Goal: Information Seeking & Learning: Learn about a topic

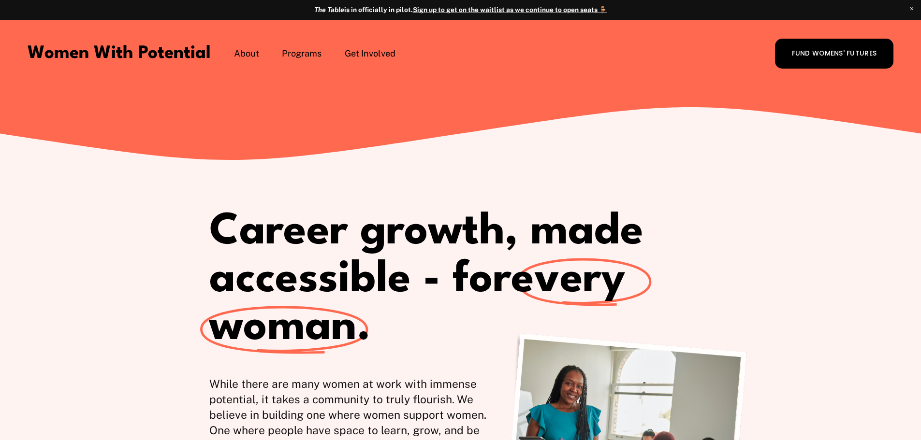
click at [0, 0] on span "Vision & Values" at bounding box center [0, 0] width 0 height 0
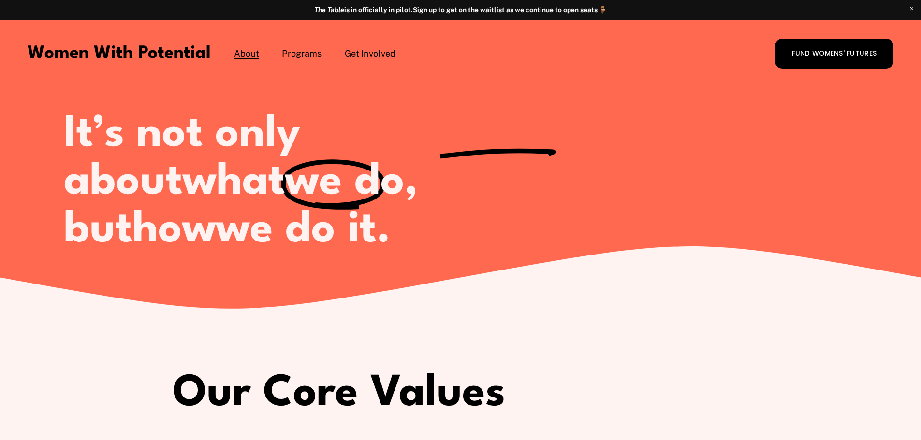
click at [195, 55] on link "Women With Potential" at bounding box center [119, 53] width 183 height 17
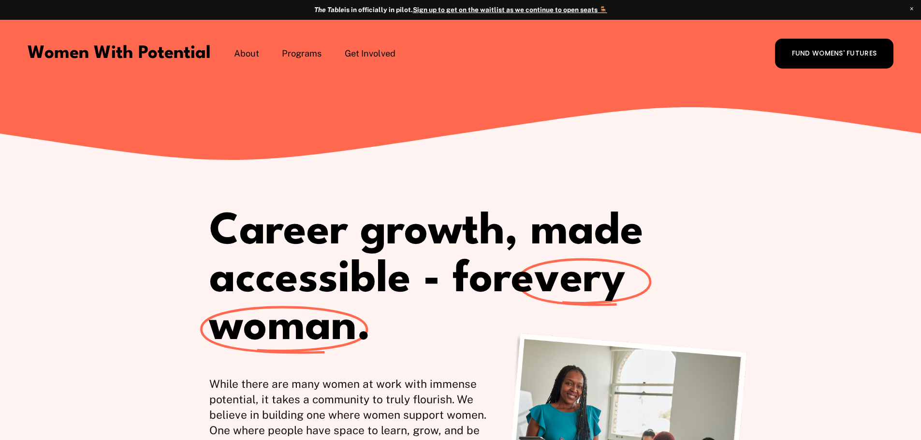
click at [0, 0] on span "1:1 Coaching" at bounding box center [0, 0] width 0 height 0
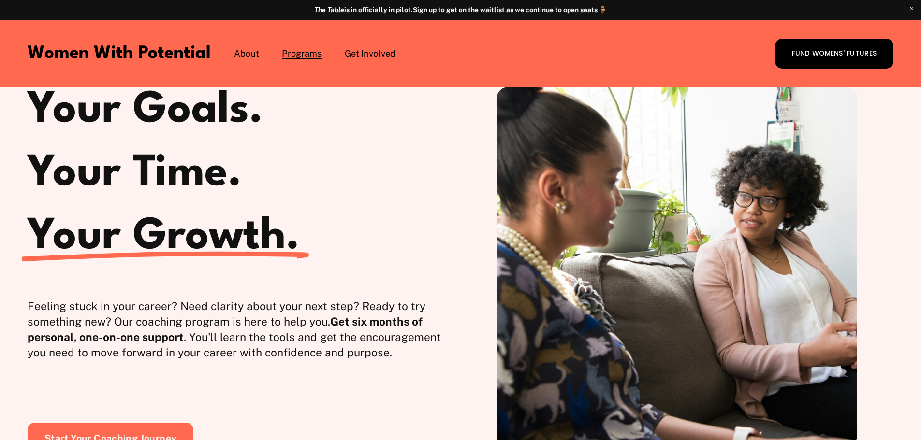
scroll to position [193, 0]
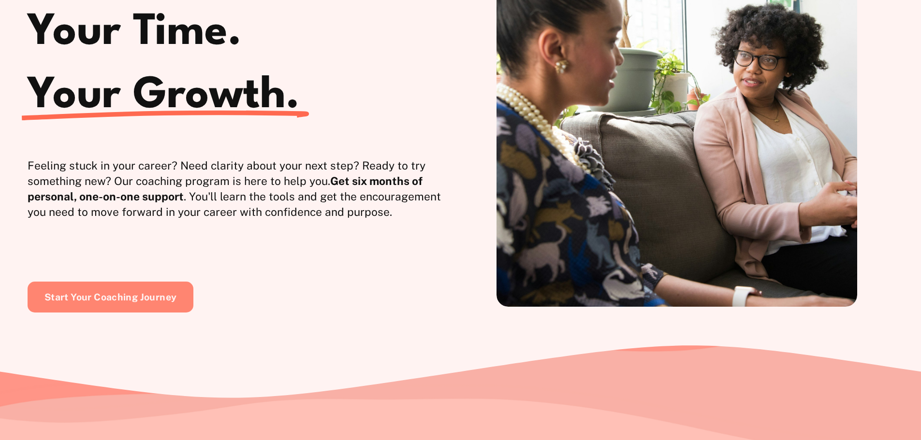
click at [148, 291] on link "Start Your Coaching Journey" at bounding box center [111, 297] width 166 height 31
